Goal: Transaction & Acquisition: Purchase product/service

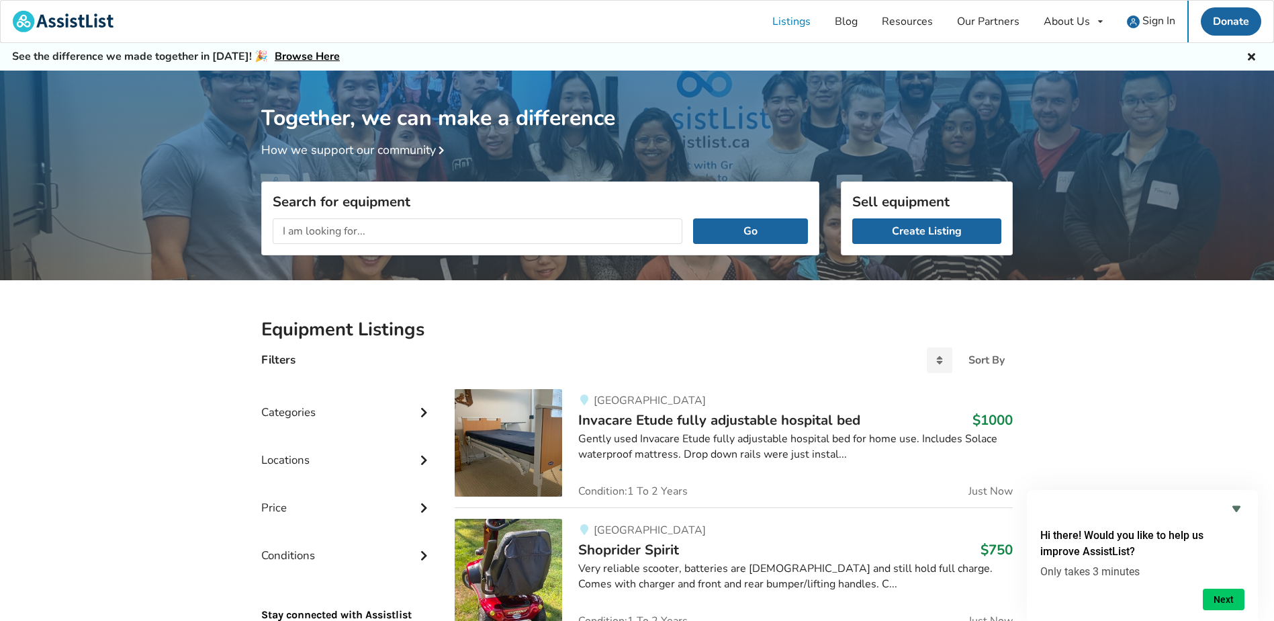
click at [757, 431] on div "Gently used Invacare Etude fully adjustable hospital bed for home use. Includes…" at bounding box center [795, 446] width 435 height 31
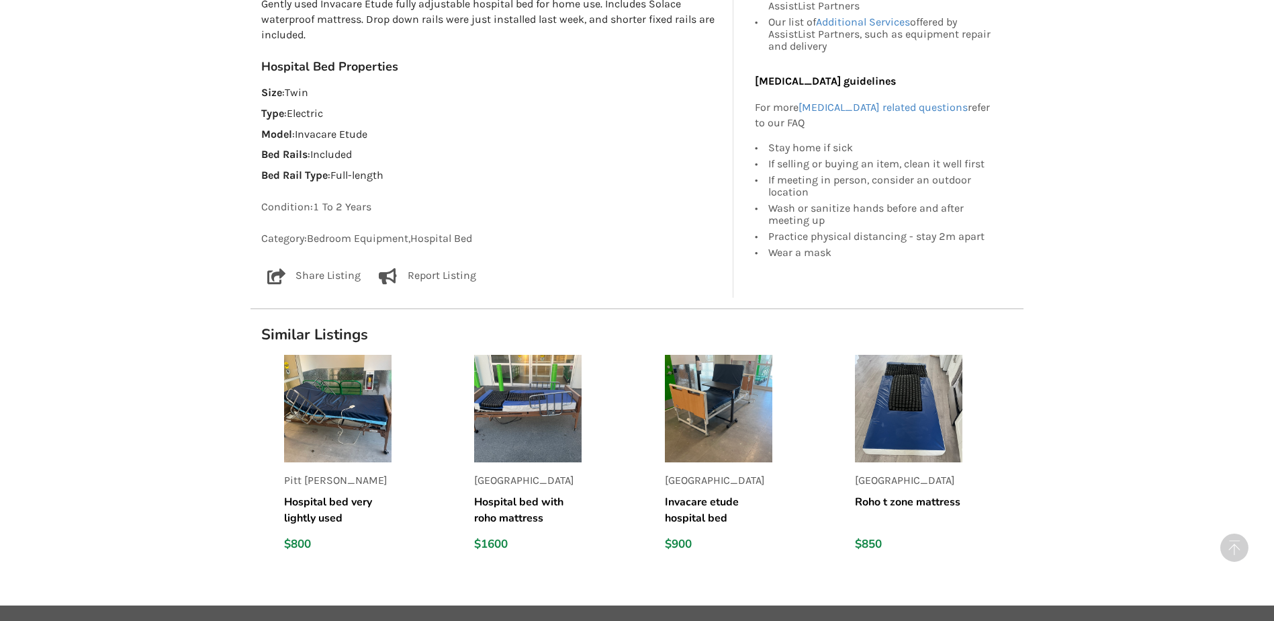
scroll to position [851, 0]
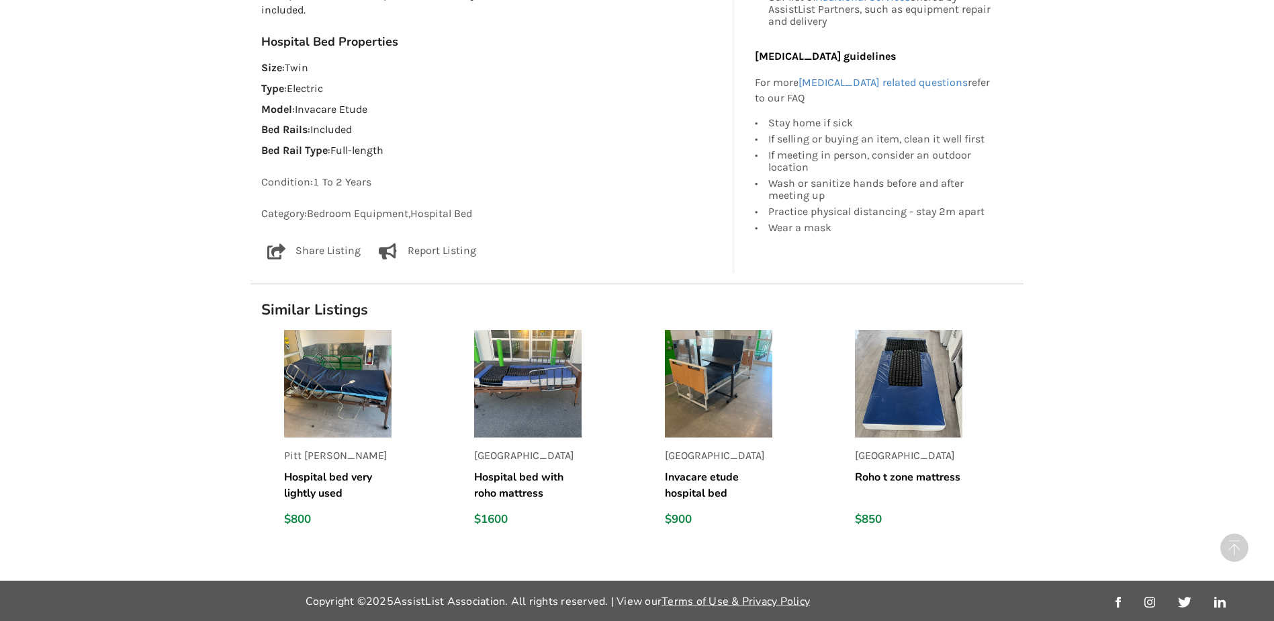
click at [732, 389] on img at bounding box center [718, 383] width 107 height 107
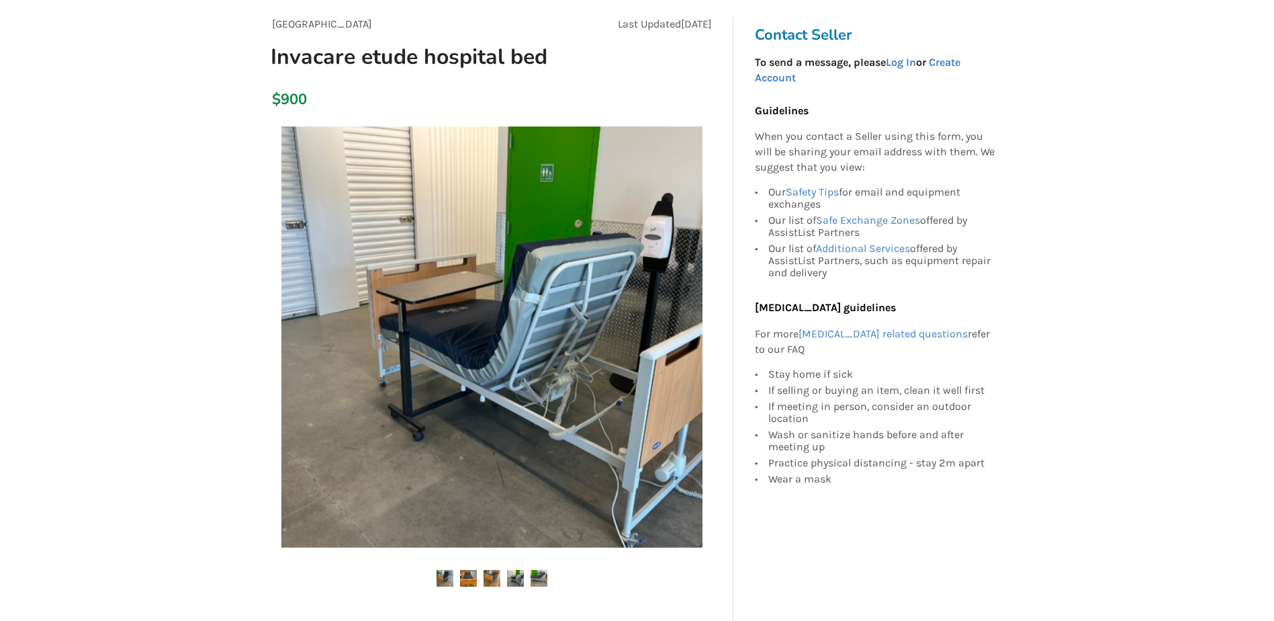
scroll to position [67, 0]
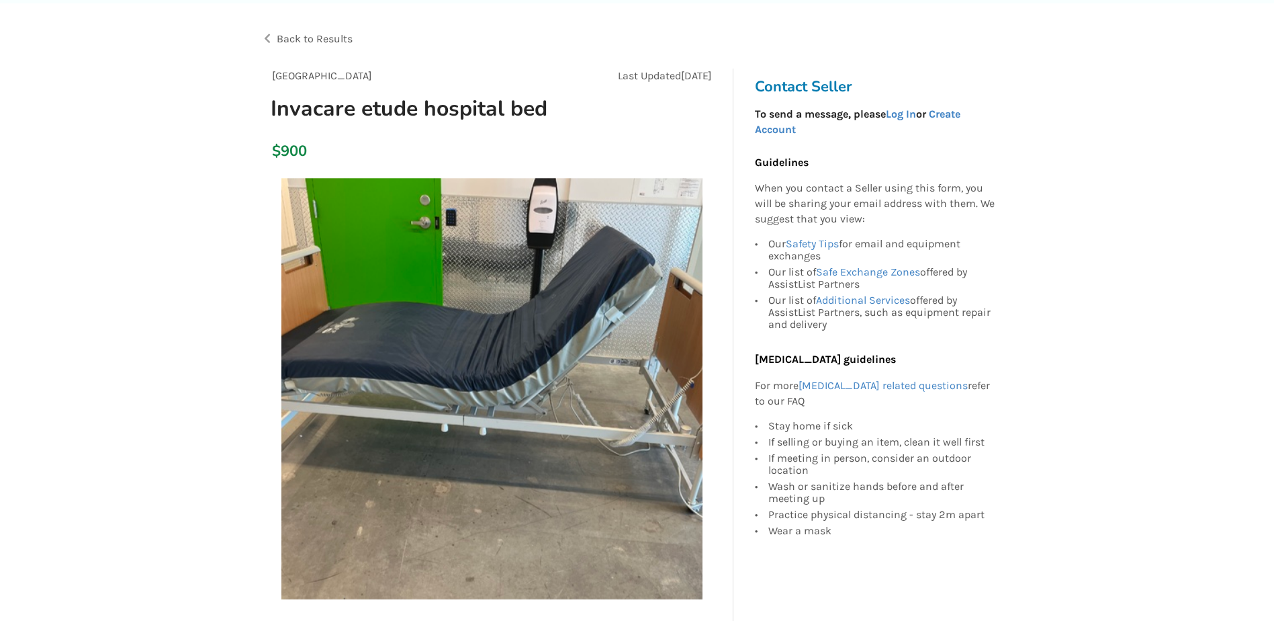
click at [300, 38] on span "Back to Results" at bounding box center [315, 38] width 76 height 13
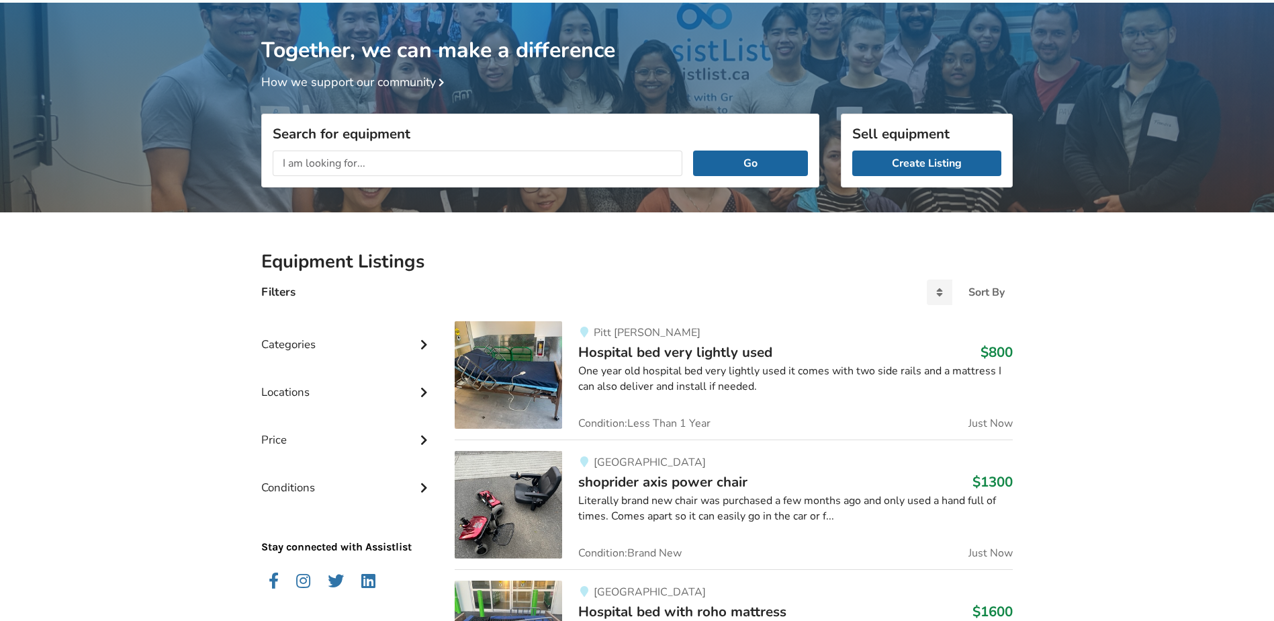
scroll to position [67, 0]
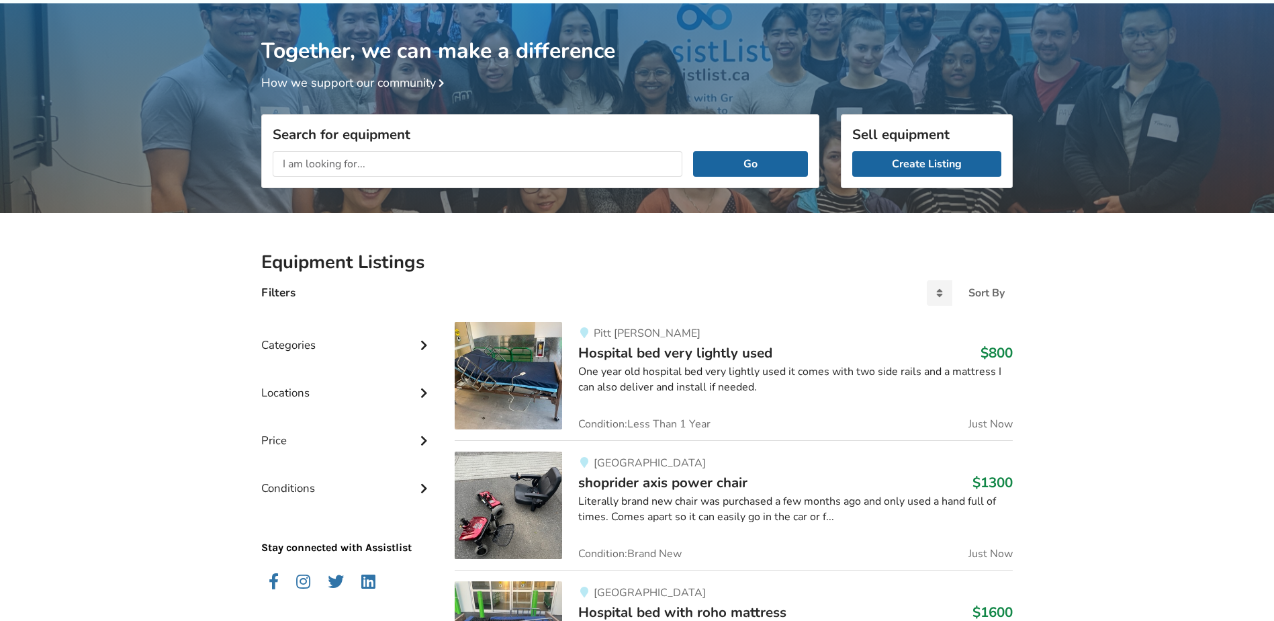
click at [350, 341] on div "Categories" at bounding box center [347, 335] width 172 height 48
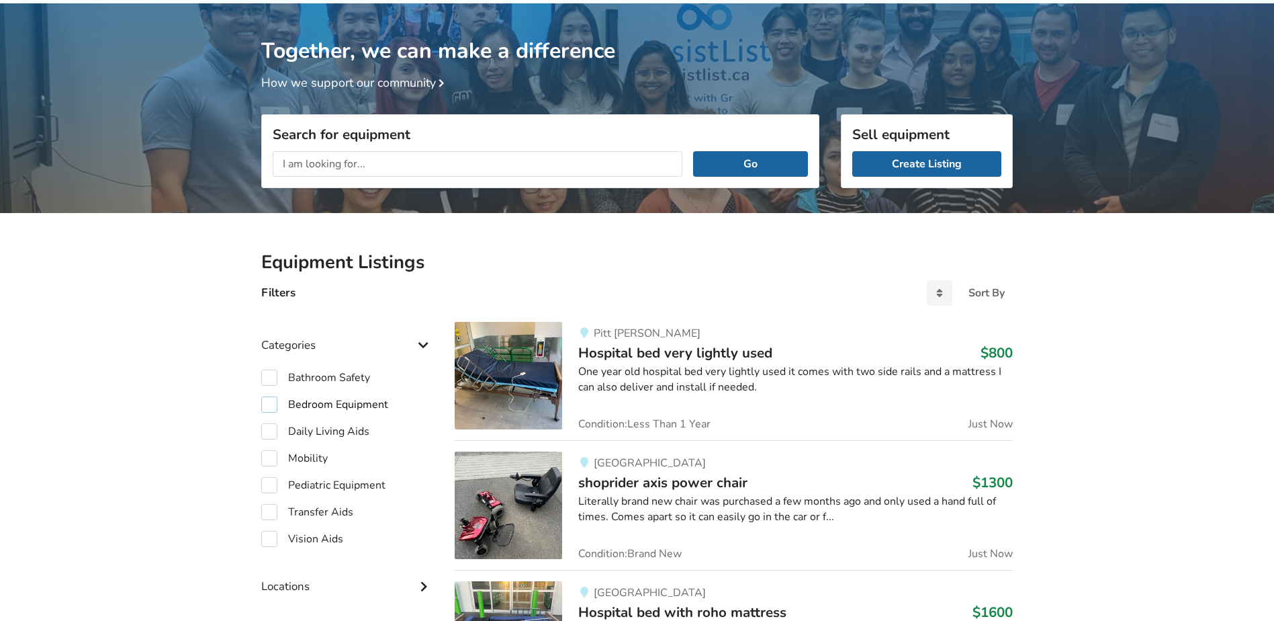
click at [318, 404] on label "Bedroom Equipment" at bounding box center [324, 404] width 127 height 16
checkbox input "true"
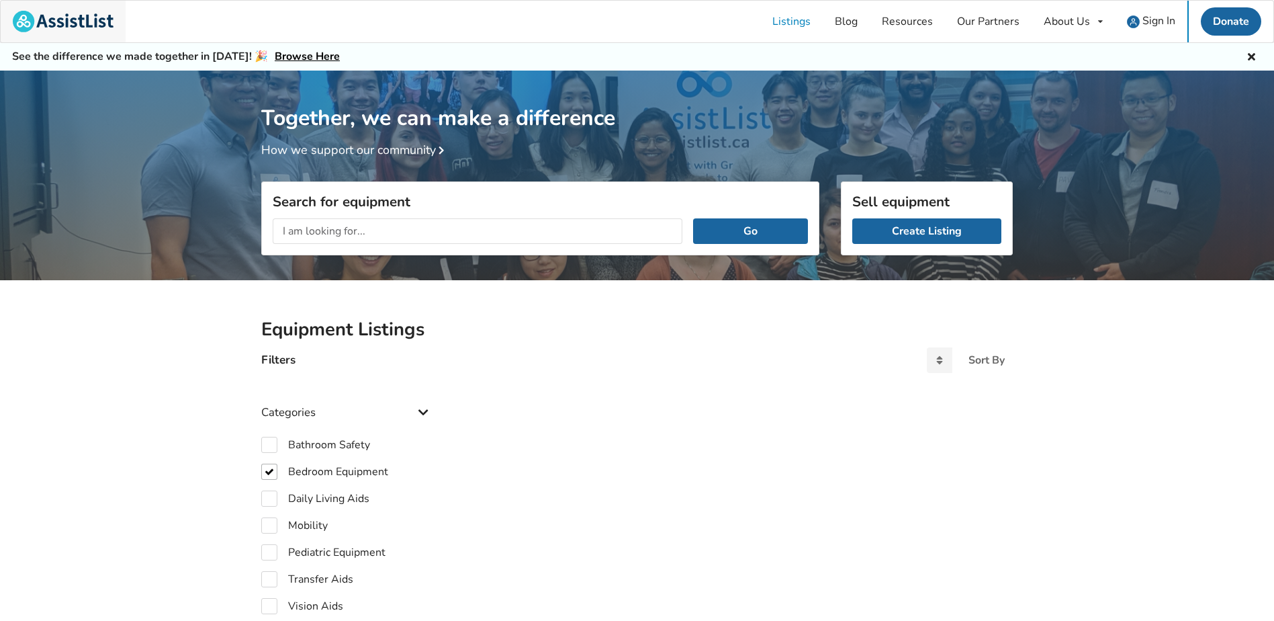
checkbox input "true"
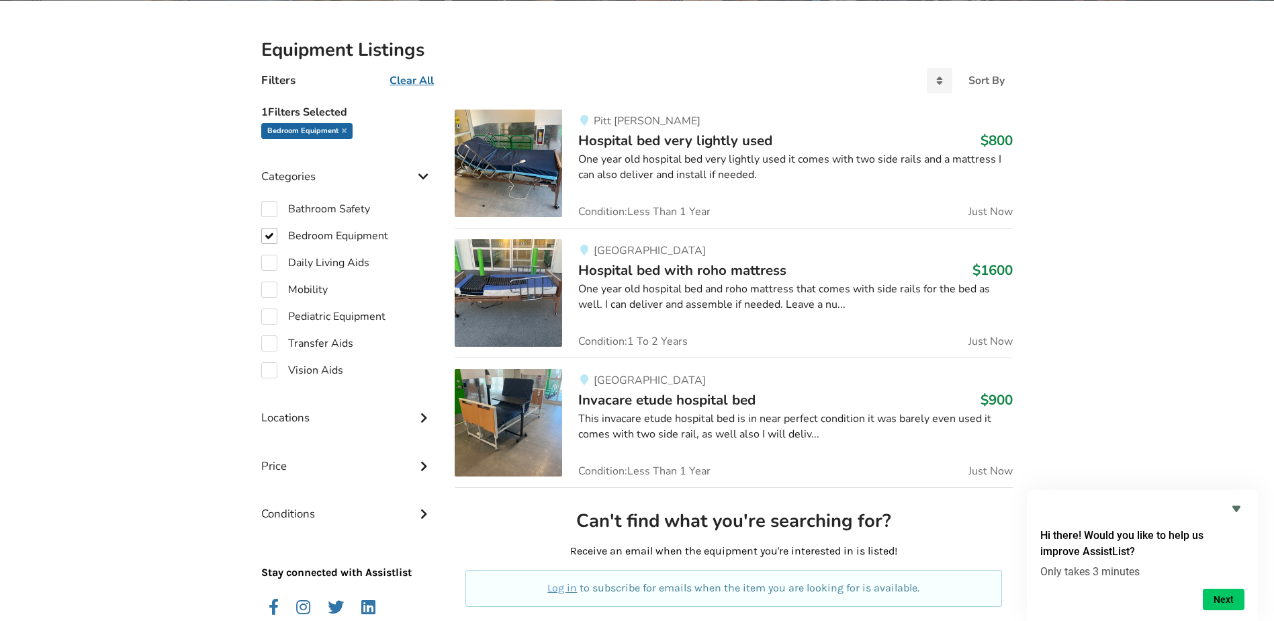
scroll to position [269, 0]
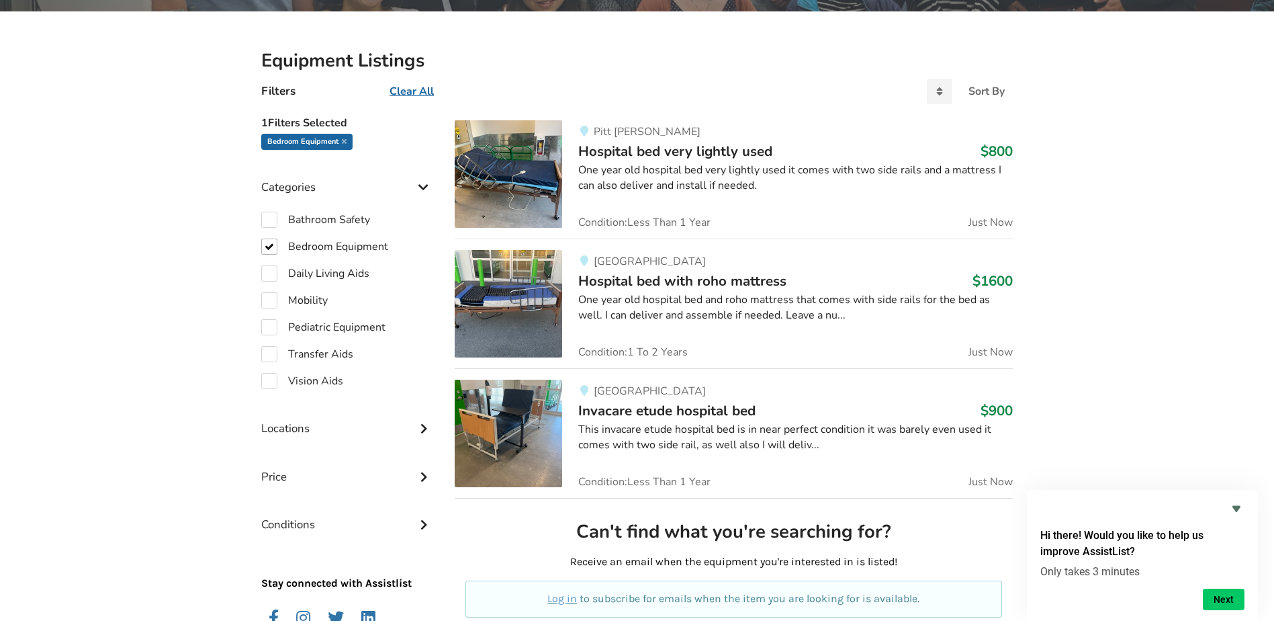
click at [624, 402] on span "Invacare etude hospital bed" at bounding box center [666, 410] width 177 height 19
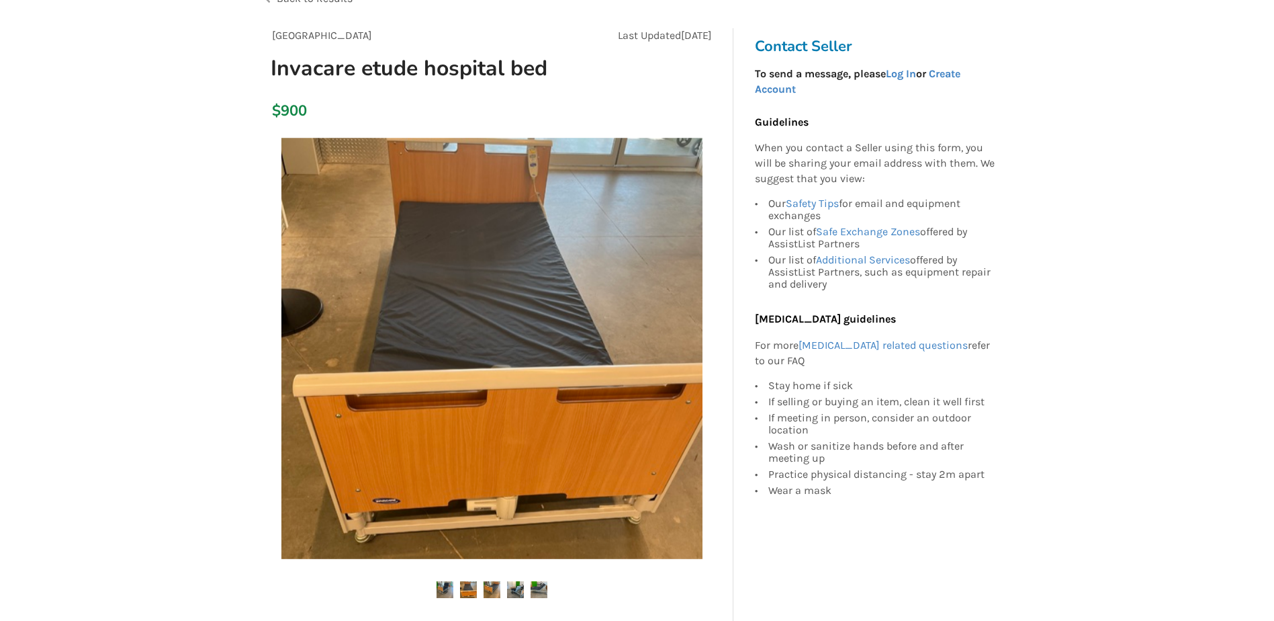
scroll to position [202, 0]
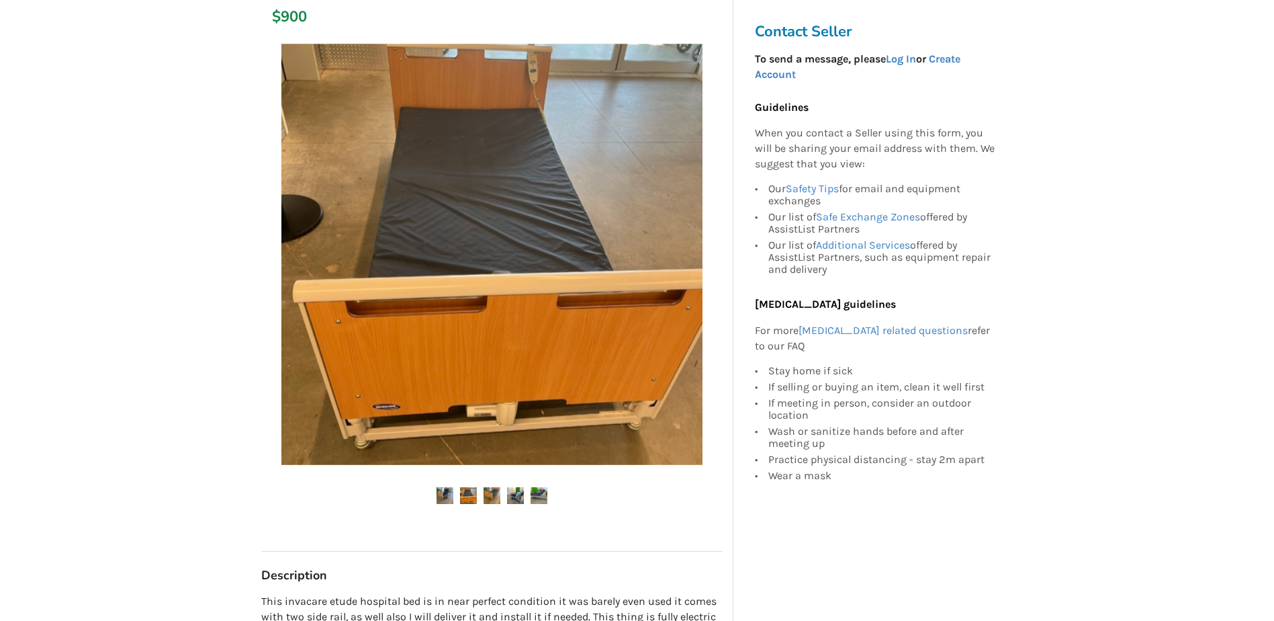
click at [517, 490] on img at bounding box center [515, 495] width 17 height 17
click at [467, 491] on img at bounding box center [468, 495] width 17 height 17
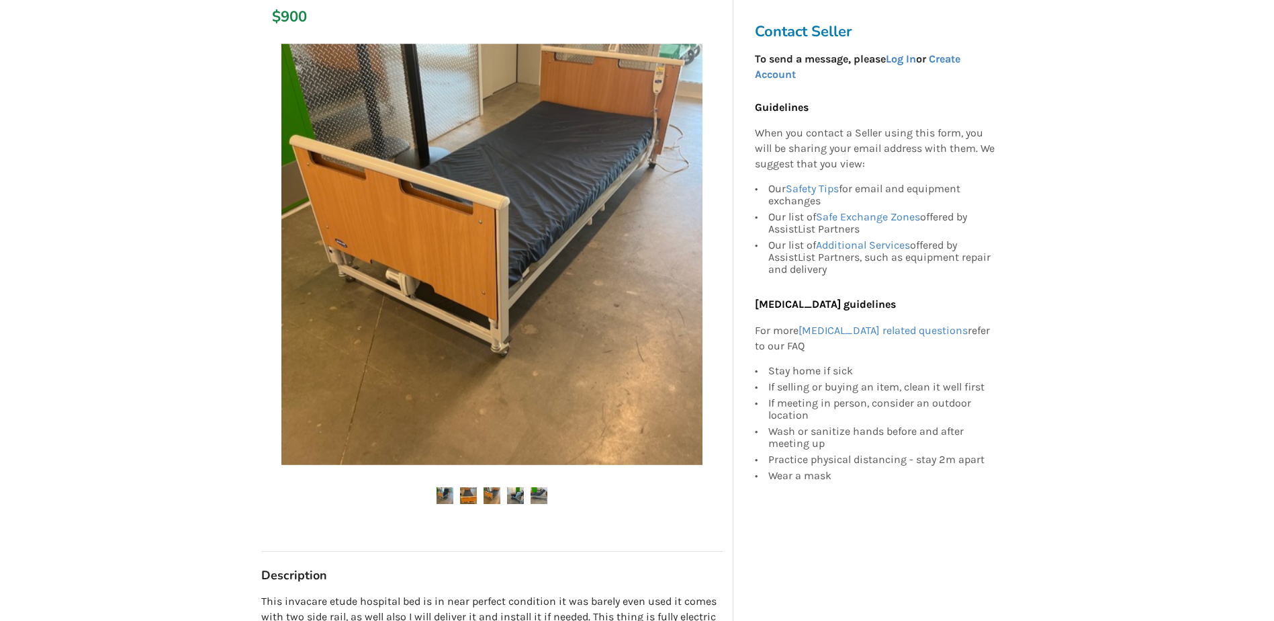
click at [492, 493] on img at bounding box center [492, 495] width 17 height 17
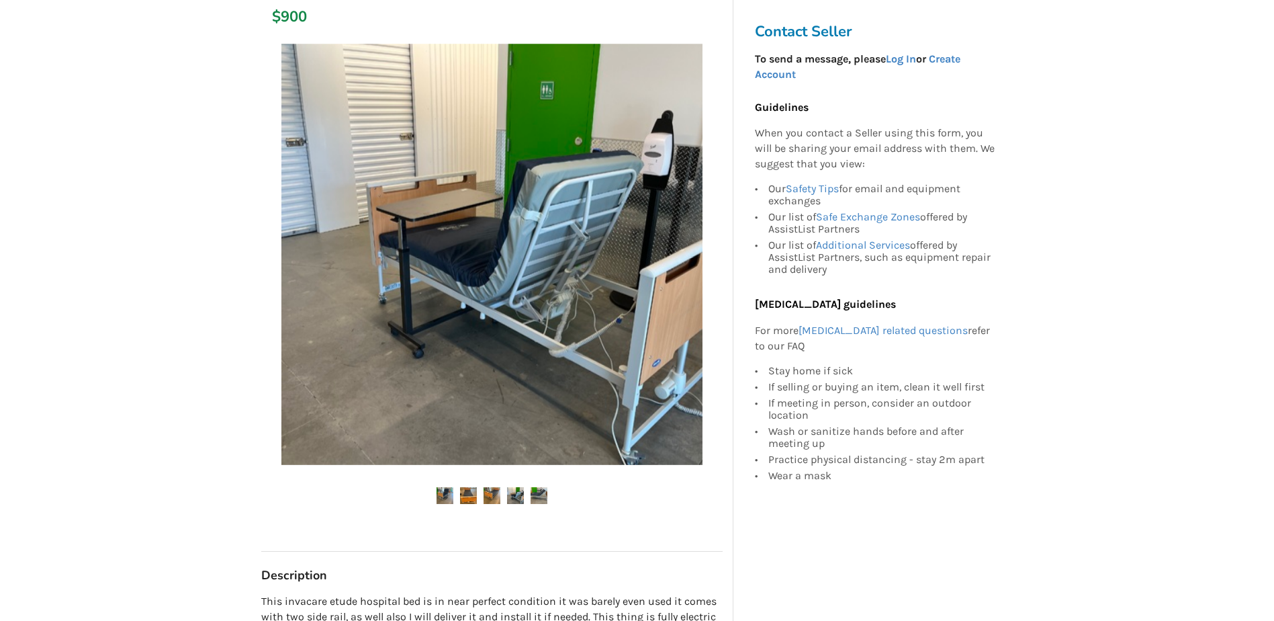
scroll to position [0, 0]
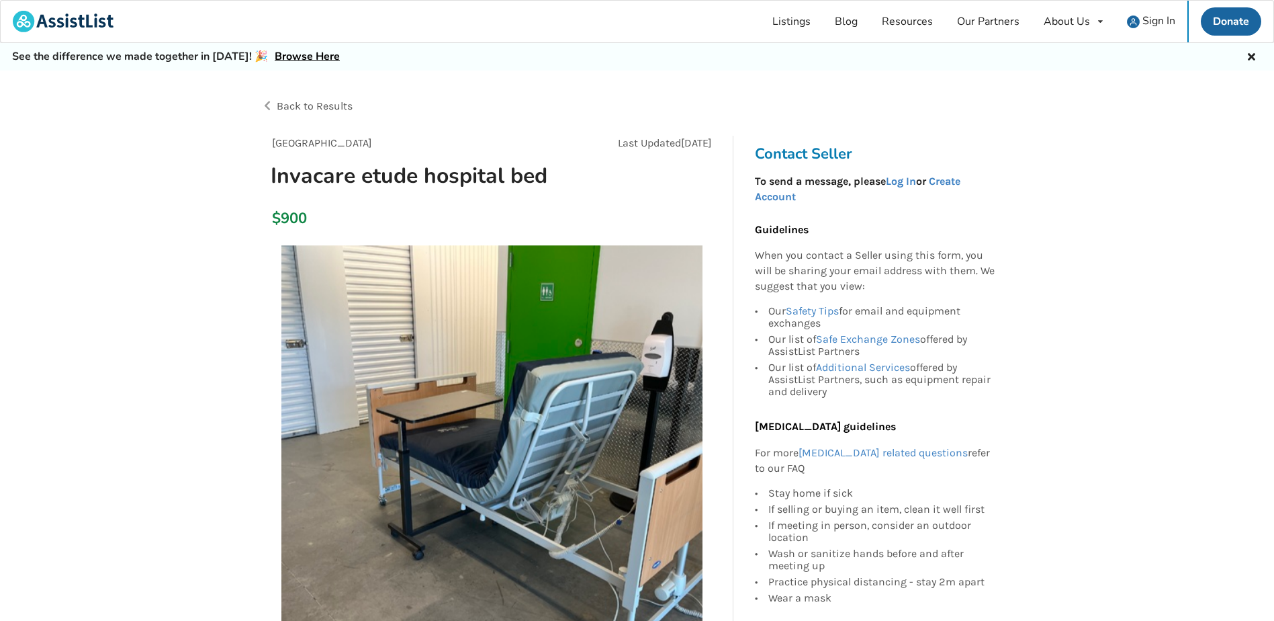
click at [305, 101] on span "Back to Results" at bounding box center [315, 105] width 76 height 13
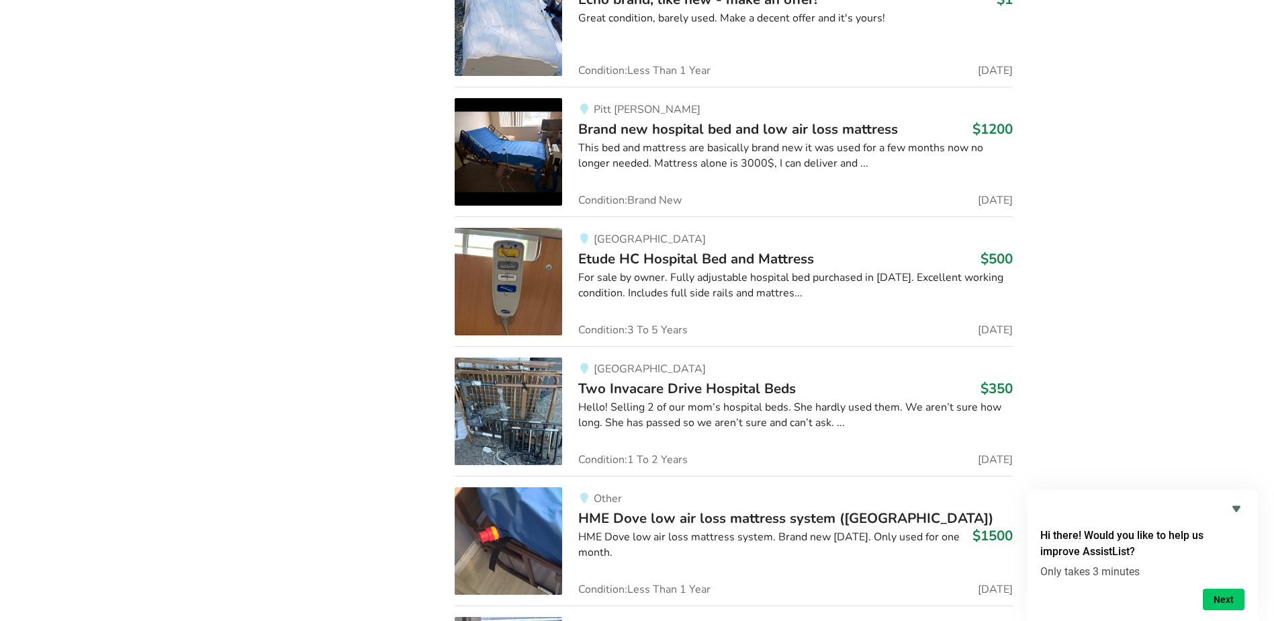
scroll to position [1881, 0]
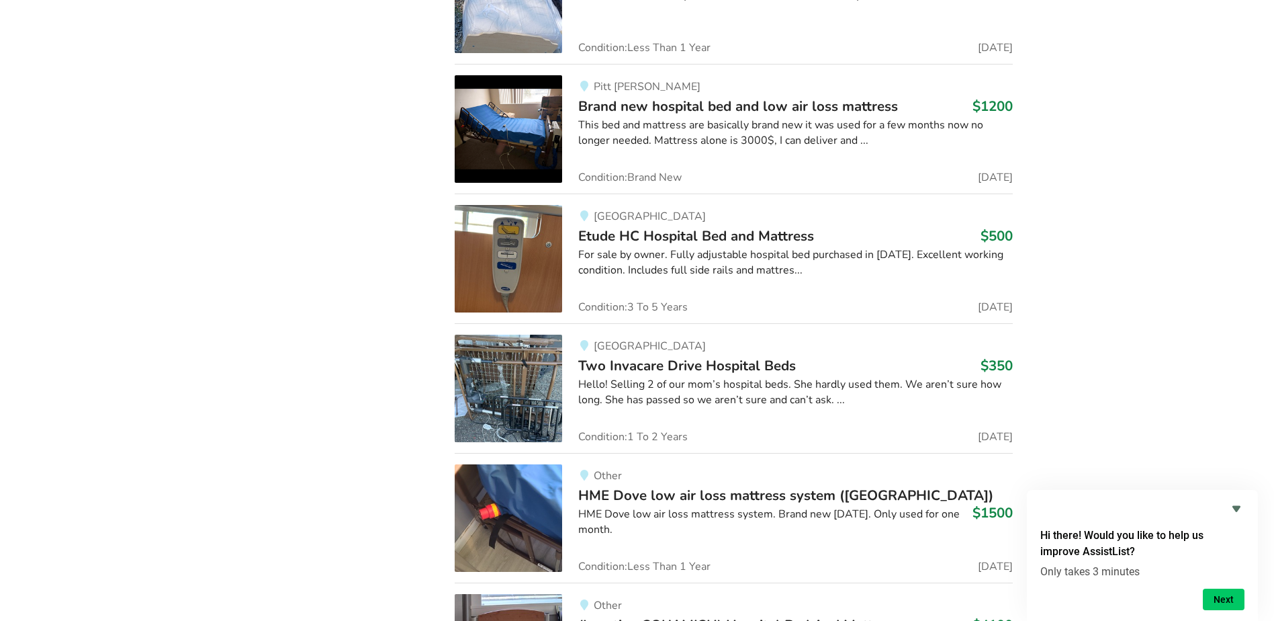
click at [693, 242] on span "Etude HC Hospital Bed and Mattress" at bounding box center [696, 235] width 236 height 19
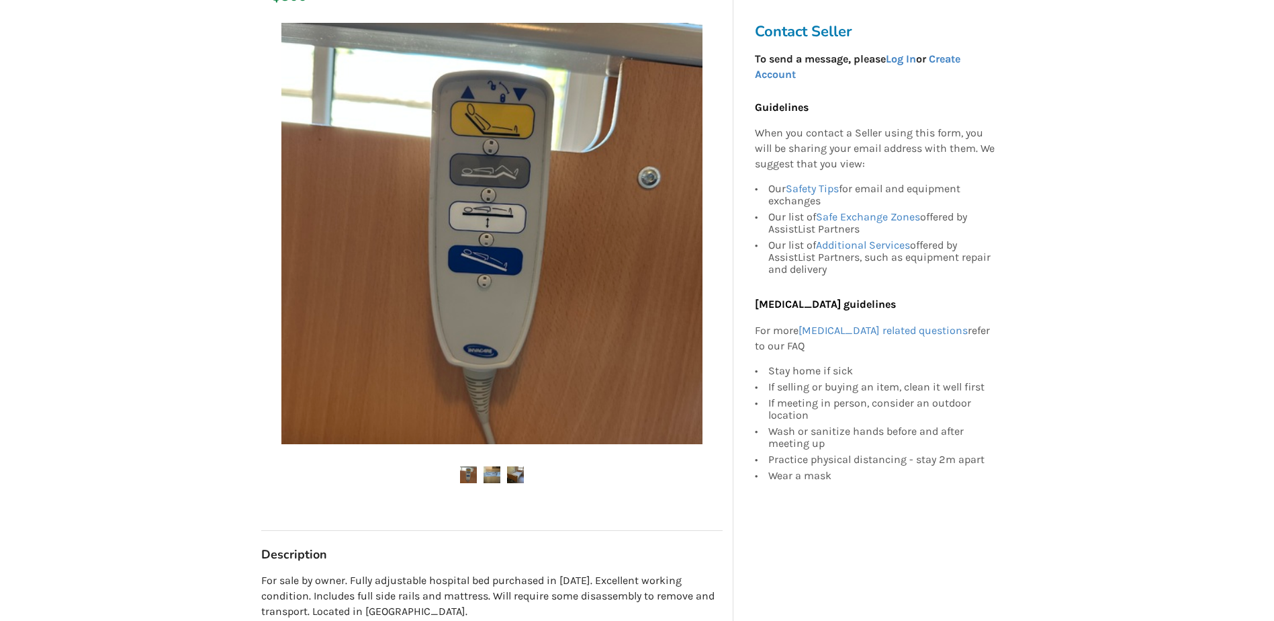
scroll to position [269, 0]
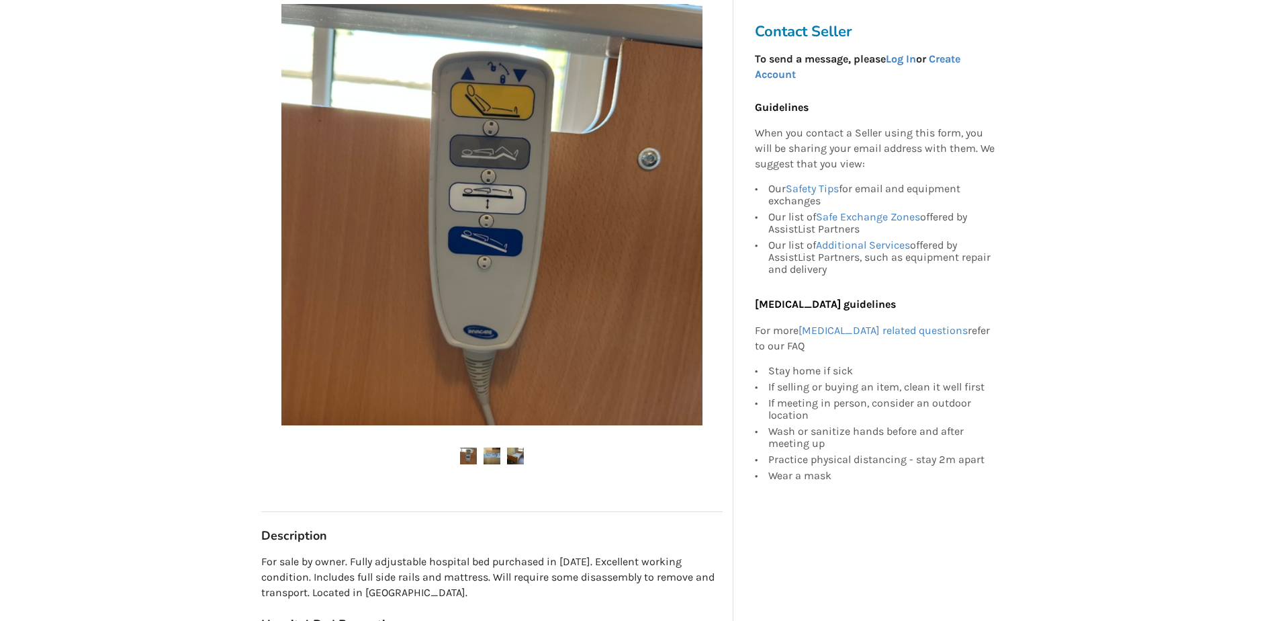
click at [491, 455] on img at bounding box center [492, 455] width 17 height 17
click at [513, 453] on img at bounding box center [515, 455] width 17 height 17
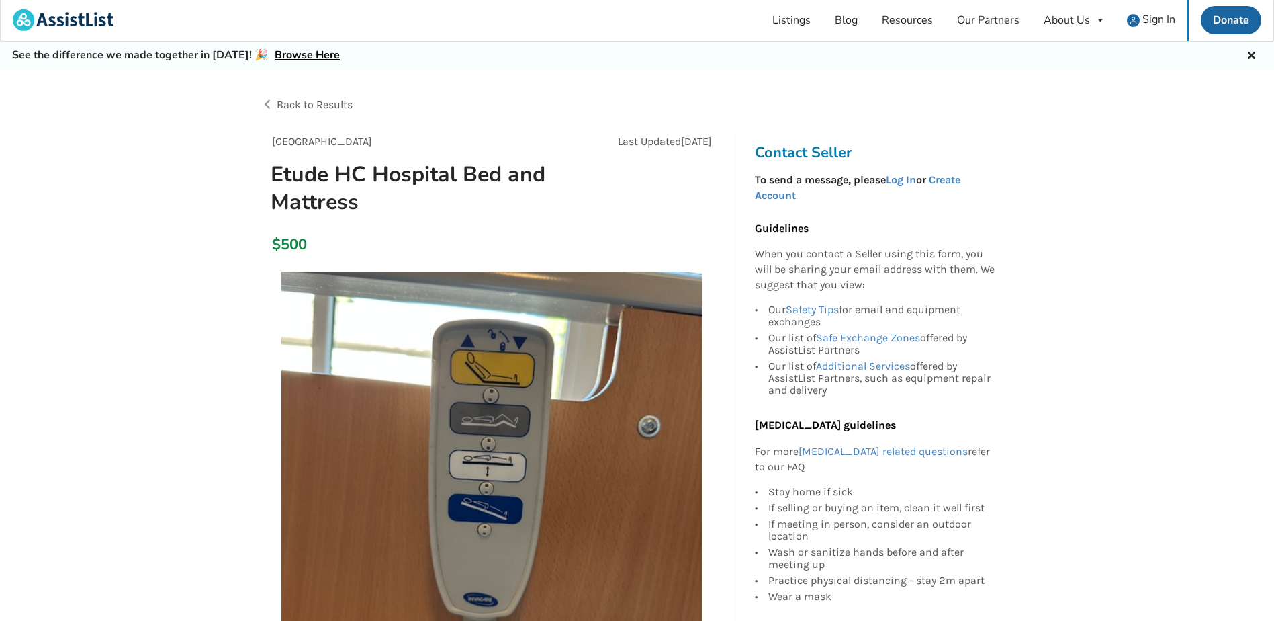
scroll to position [0, 0]
